Goal: Transaction & Acquisition: Purchase product/service

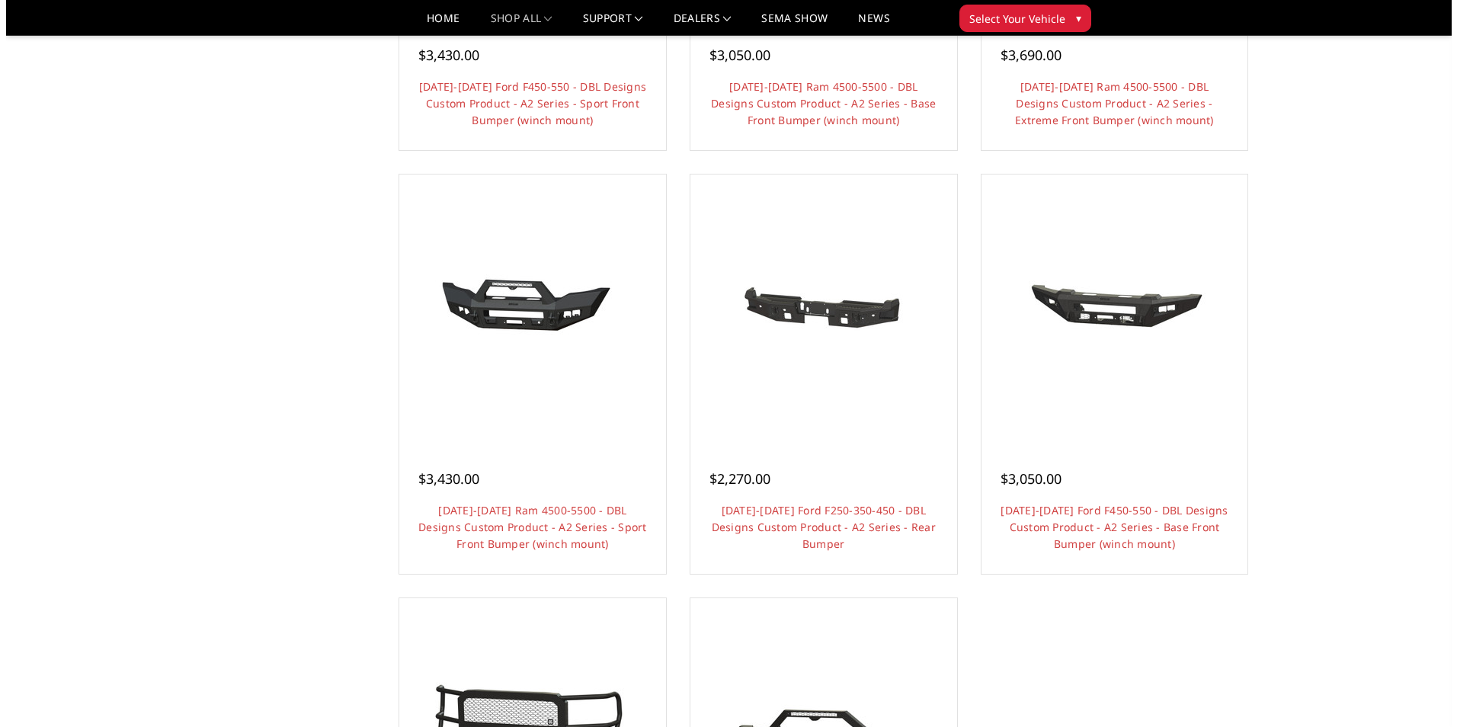
scroll to position [1067, 0]
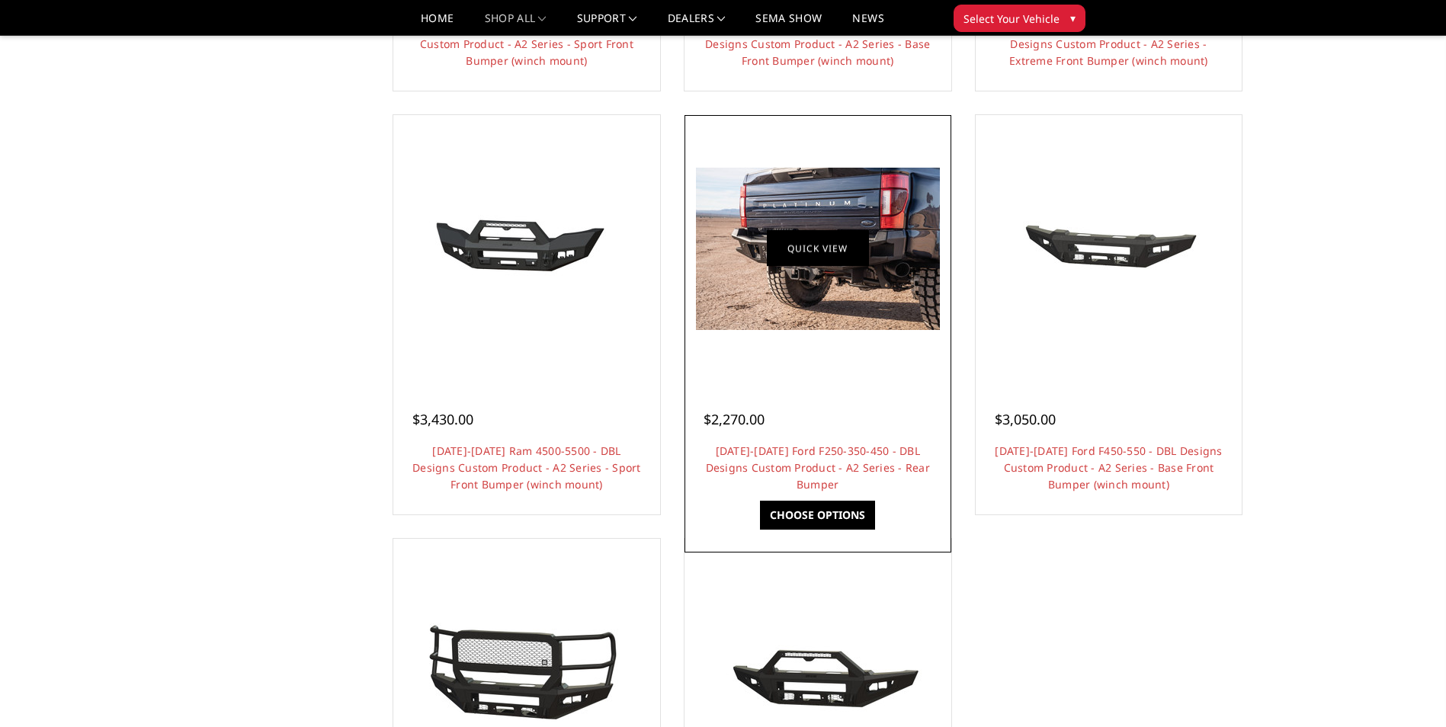
click at [796, 257] on link "Quick view" at bounding box center [818, 249] width 102 height 36
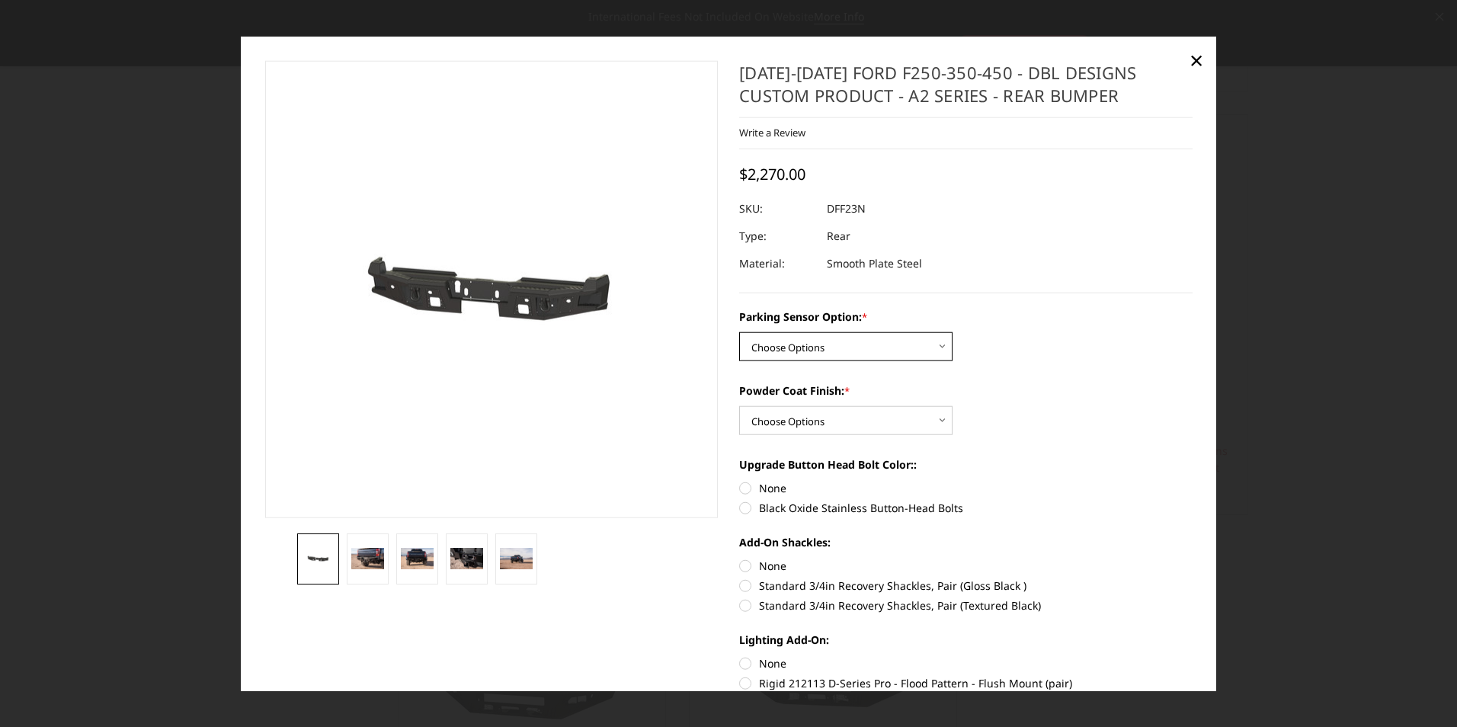
click at [808, 349] on select "Choose Options Yes - With sensor cutouts No - Without sensor cutouts" at bounding box center [845, 346] width 213 height 29
select select "565"
click at [739, 332] on select "Choose Options Yes - With sensor cutouts No - Without sensor cutouts" at bounding box center [845, 346] width 213 height 29
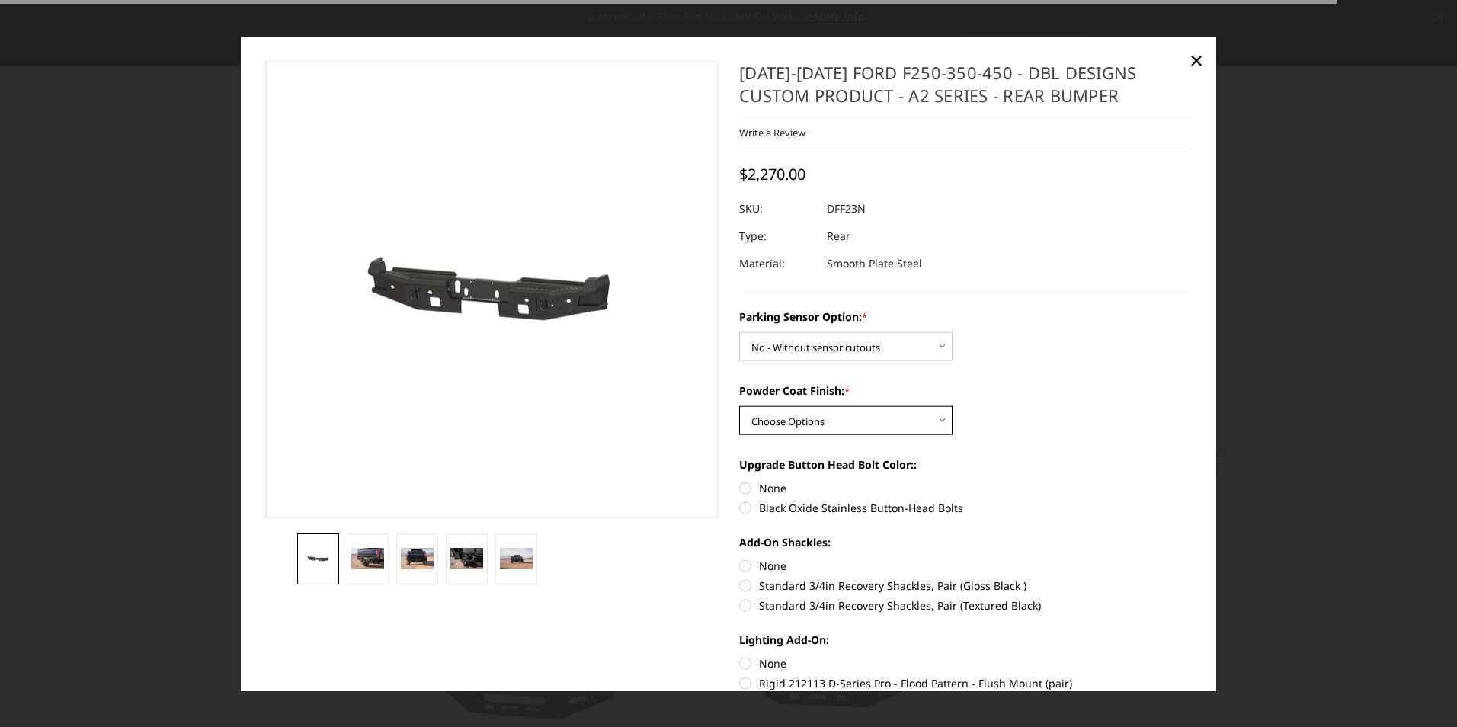
click at [812, 416] on select "Choose Options Bare metal (included) Texture black powder coat" at bounding box center [845, 420] width 213 height 29
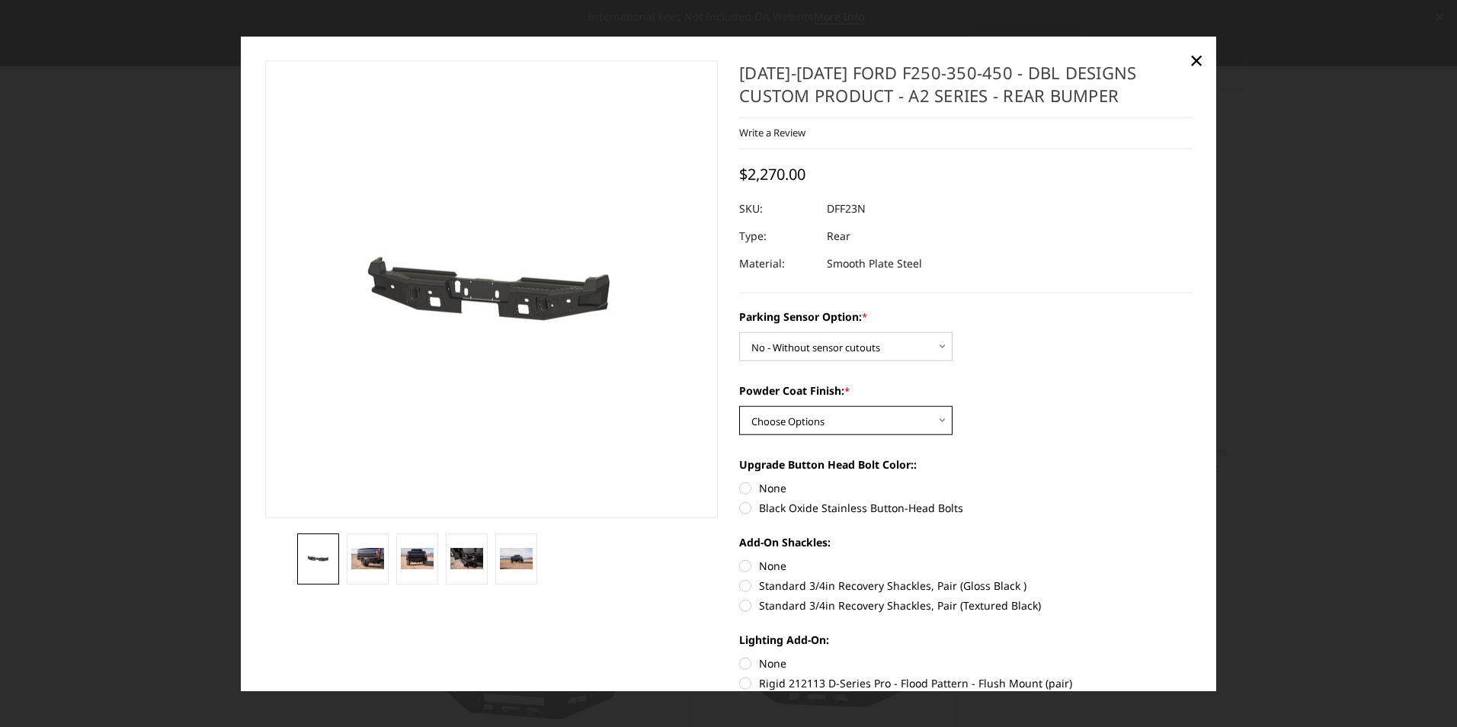
select select "549"
click at [739, 406] on select "Choose Options Bare metal (included) Texture black powder coat" at bounding box center [845, 420] width 213 height 29
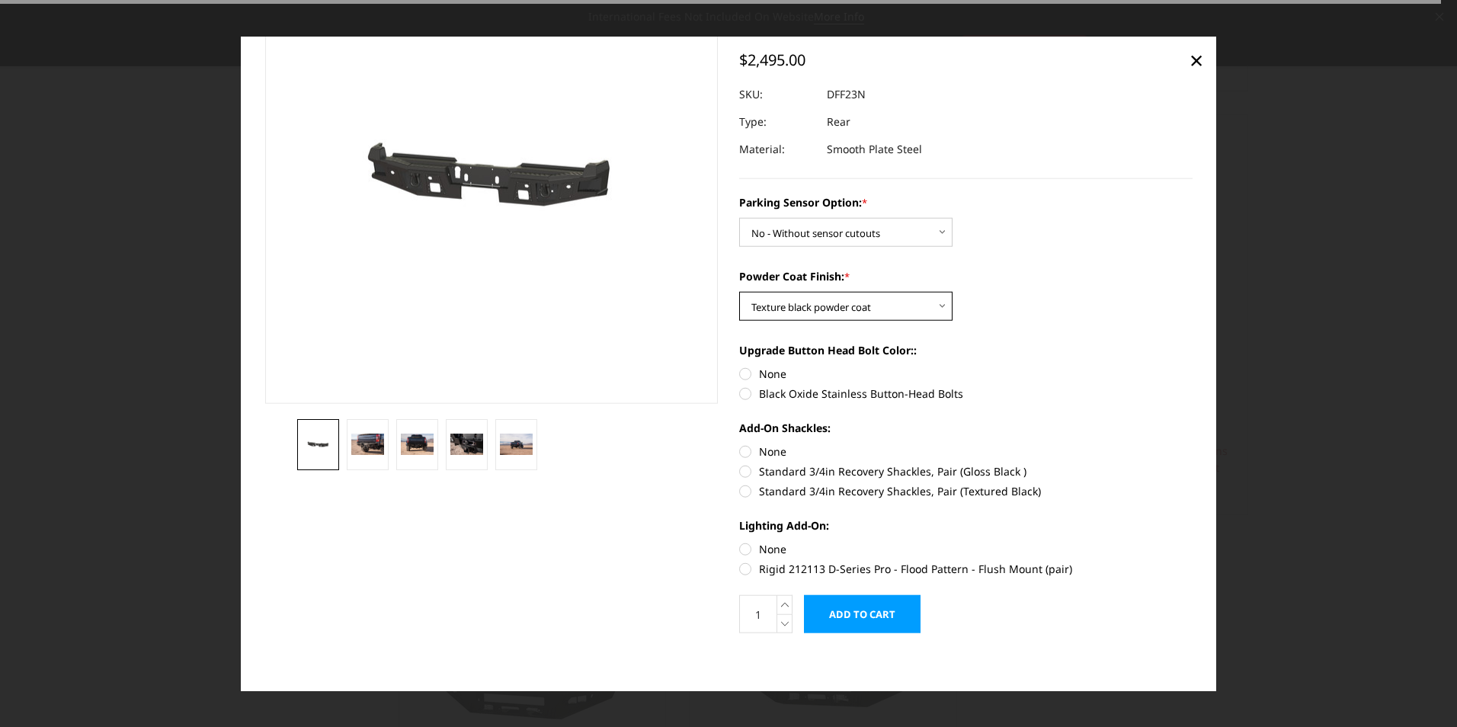
scroll to position [118, 0]
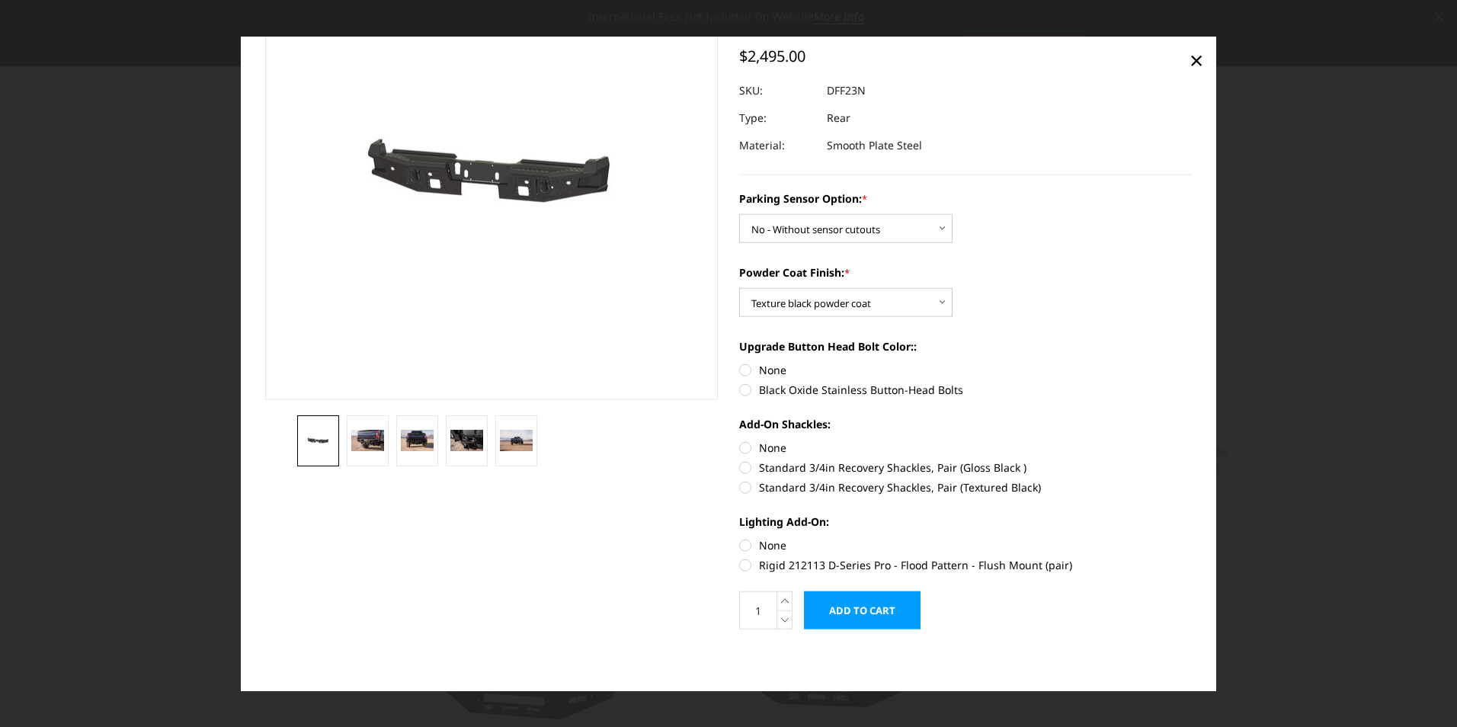
click at [757, 388] on label "Black Oxide Stainless Button-Head Bolts" at bounding box center [965, 390] width 453 height 16
click at [1193, 363] on input "Black Oxide Stainless Button-Head Bolts" at bounding box center [1193, 362] width 1 height 1
radio input "true"
click at [742, 486] on label "Standard 3/4in Recovery Shackles, Pair (Textured Black)" at bounding box center [965, 487] width 453 height 16
click at [1193, 460] on input "Standard 3/4in Recovery Shackles, Pair (Textured Black)" at bounding box center [1193, 460] width 1 height 1
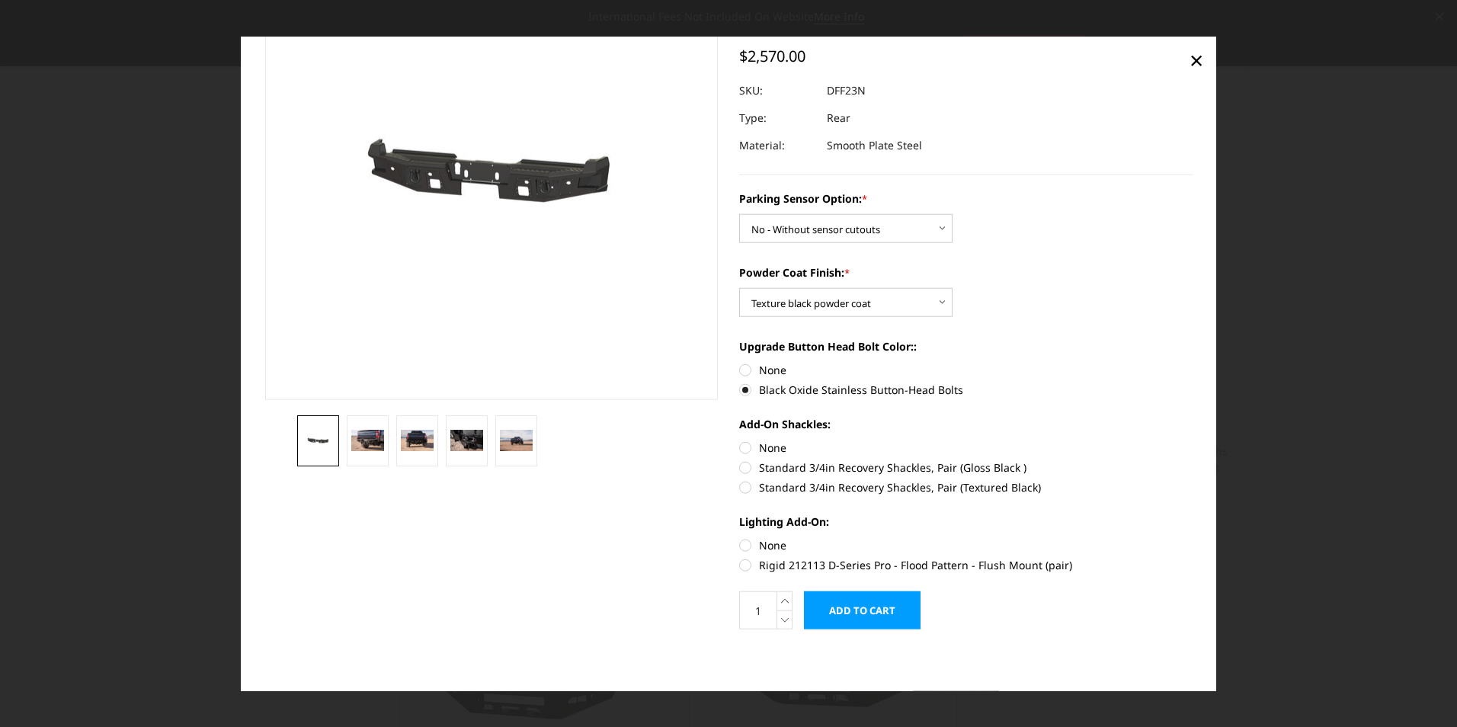
radio input "true"
click at [743, 566] on label "Rigid 212113 D-Series Pro - Flood Pattern - Flush Mount (pair)" at bounding box center [965, 565] width 453 height 16
click at [1193, 538] on input "Rigid 212113 D-Series Pro - Flood Pattern - Flush Mount (pair)" at bounding box center [1193, 537] width 1 height 1
radio input "true"
click at [767, 546] on label "None" at bounding box center [965, 545] width 453 height 16
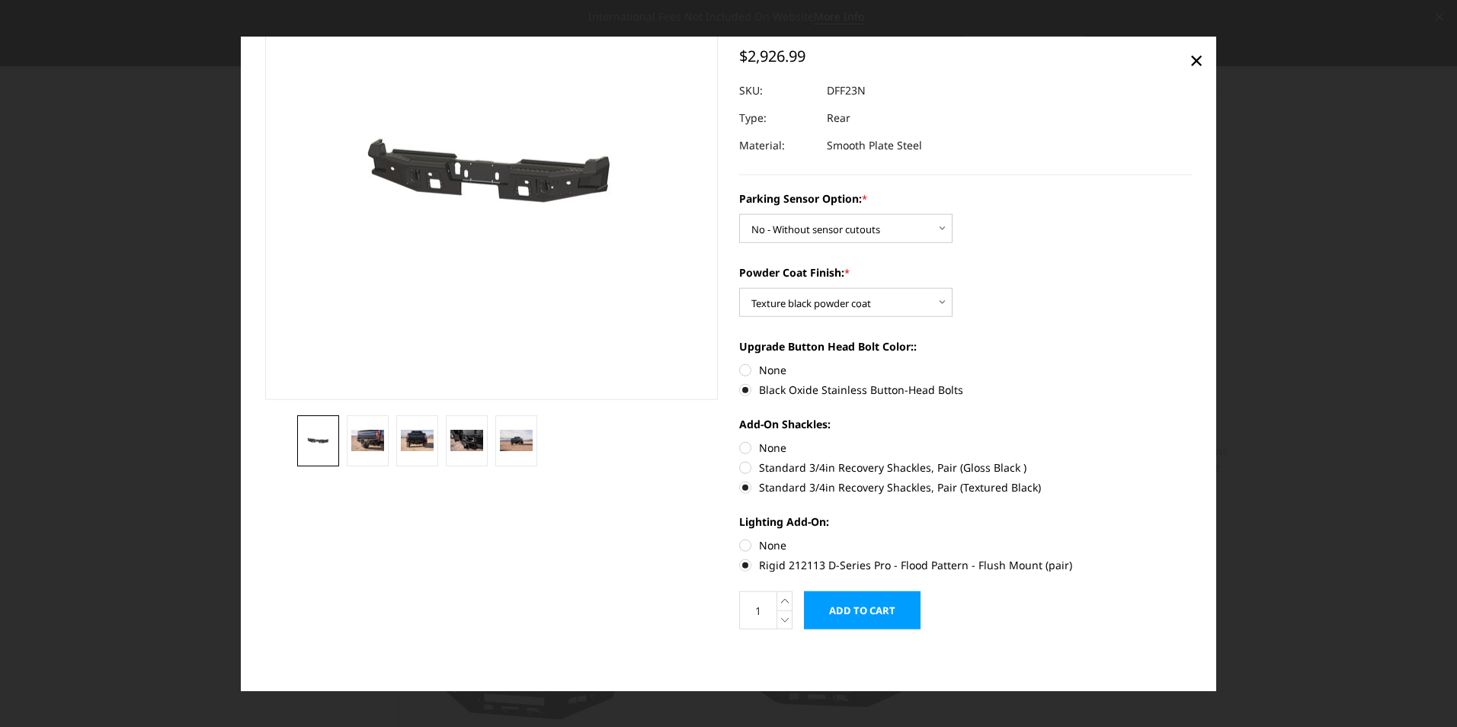
click at [740, 538] on input "None" at bounding box center [739, 537] width 1 height 1
radio input "true"
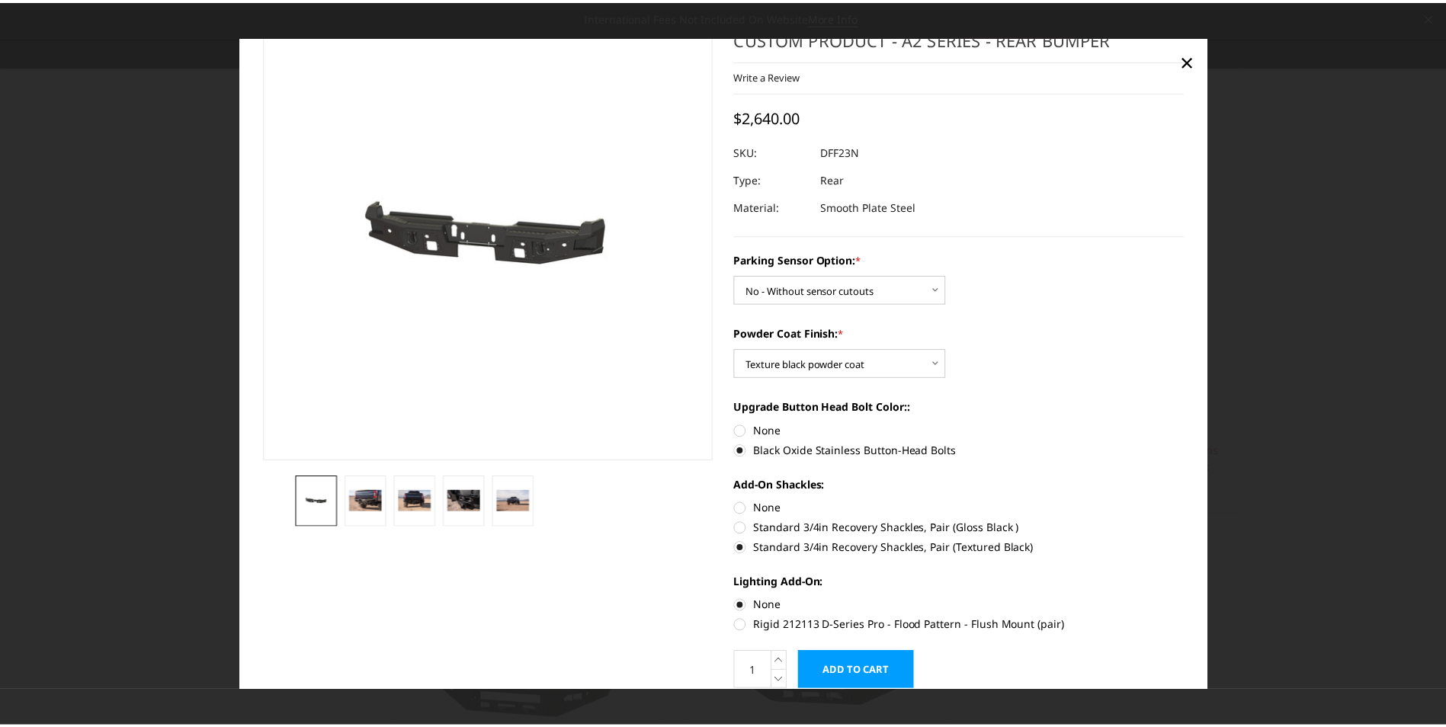
scroll to position [0, 0]
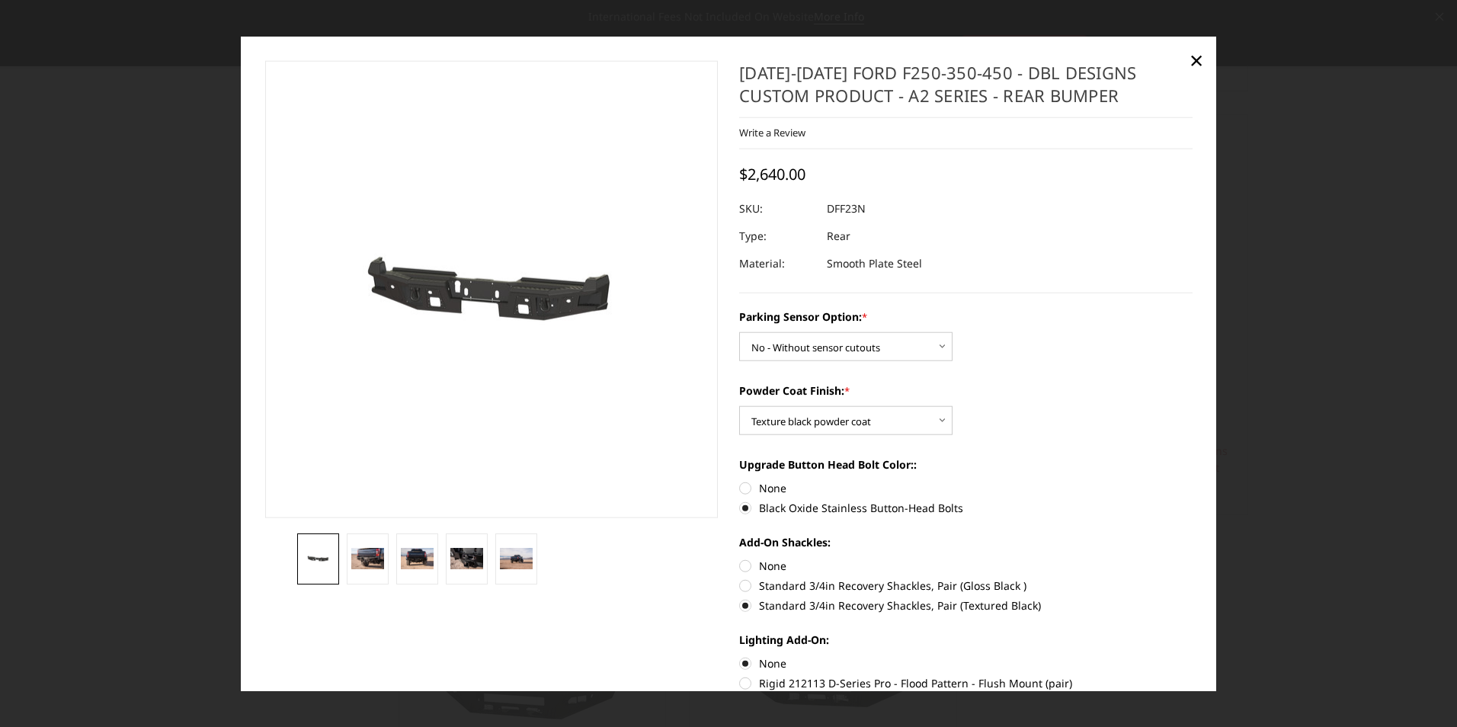
click at [194, 550] on div at bounding box center [728, 363] width 1457 height 727
